Goal: Find specific page/section: Find specific page/section

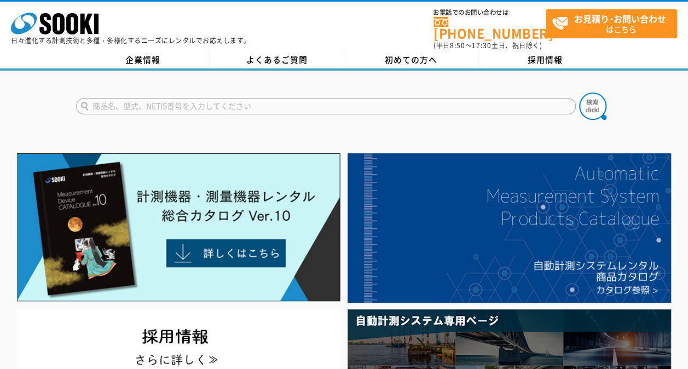
click at [209, 98] on input "text" at bounding box center [326, 106] width 500 height 16
type input "326"
click at [579, 92] on button at bounding box center [592, 105] width 27 height 27
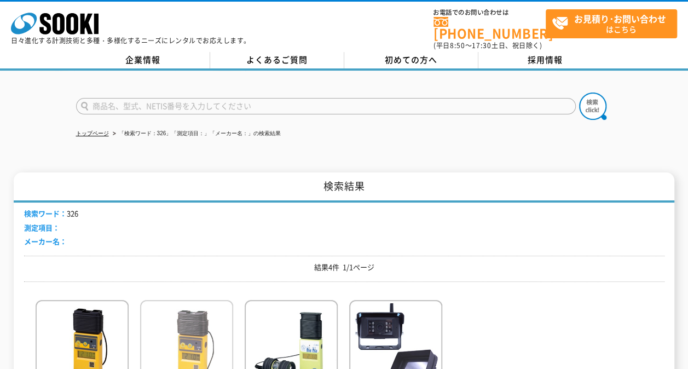
scroll to position [164, 0]
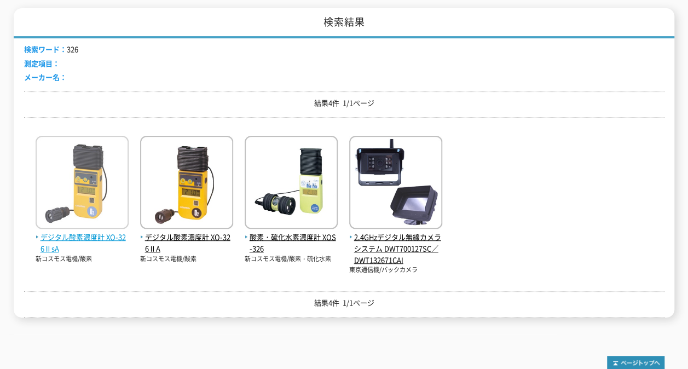
click at [81, 182] on img at bounding box center [82, 184] width 93 height 96
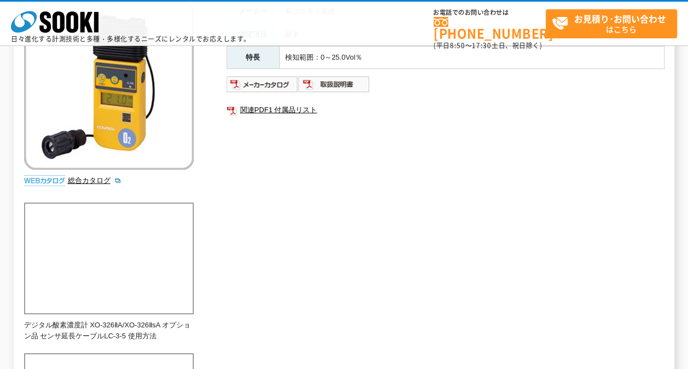
scroll to position [109, 0]
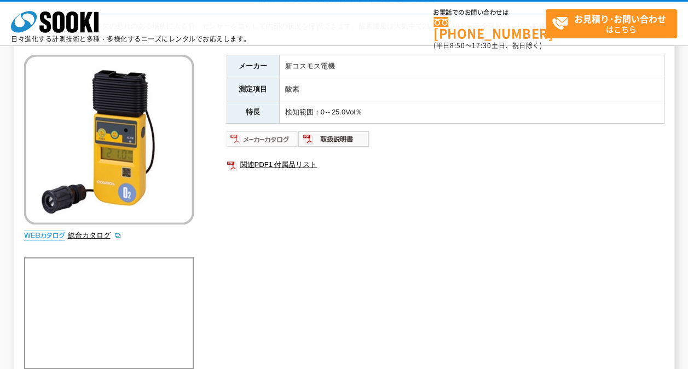
click at [278, 135] on img at bounding box center [263, 139] width 72 height 18
